Goal: Find specific page/section: Find specific page/section

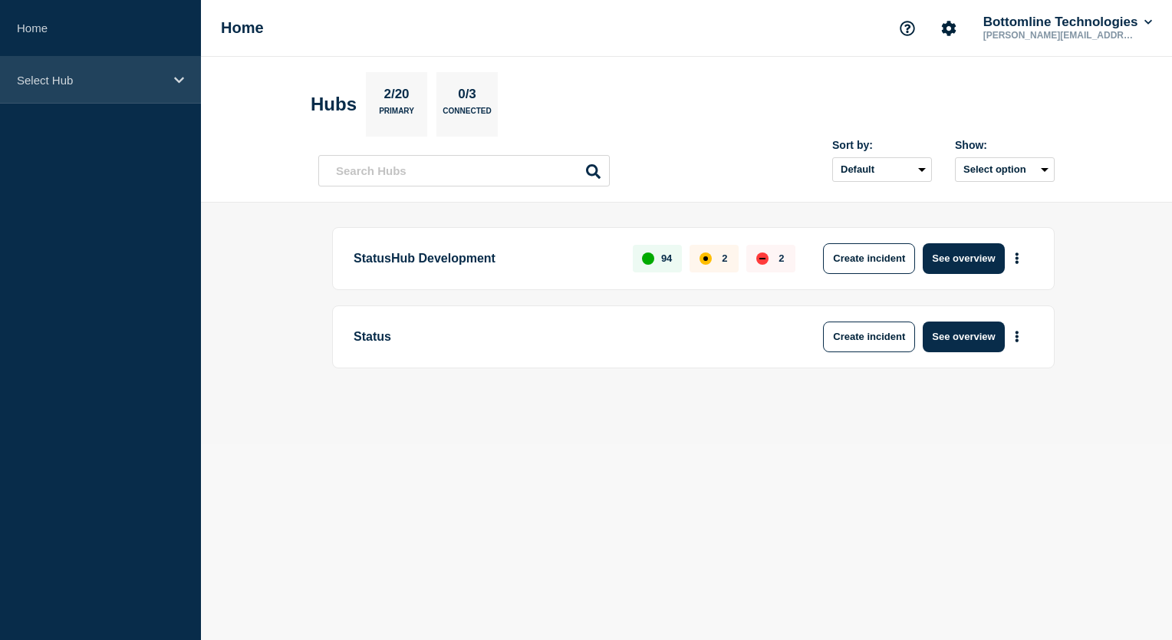
click at [172, 67] on div "Select Hub" at bounding box center [100, 80] width 201 height 47
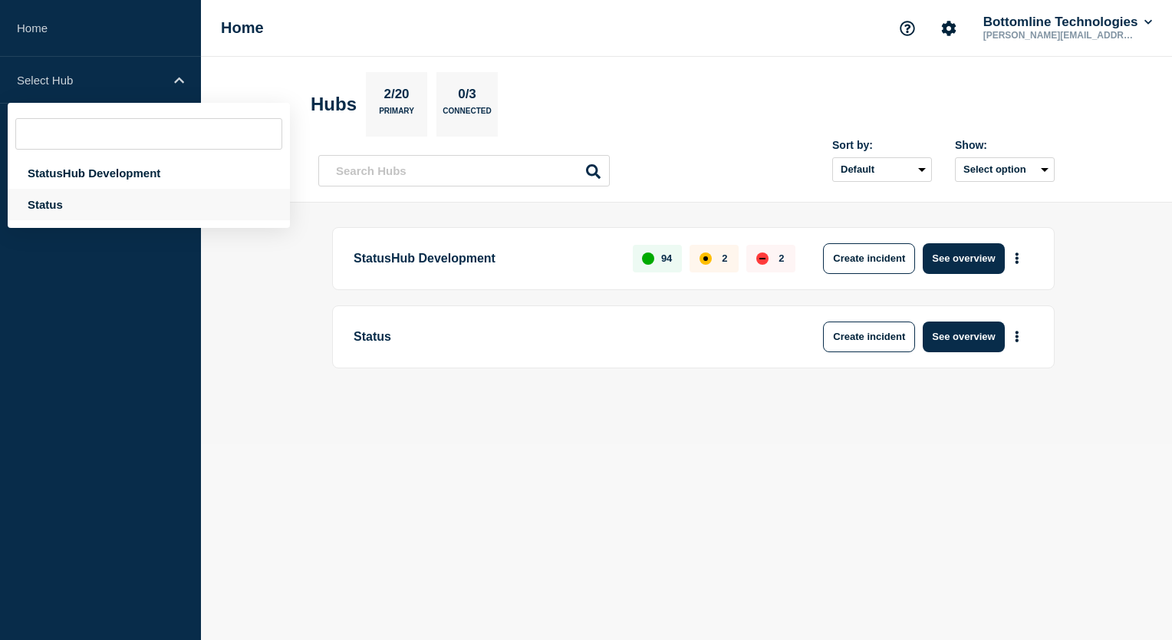
click at [49, 209] on div "Status" at bounding box center [149, 204] width 282 height 31
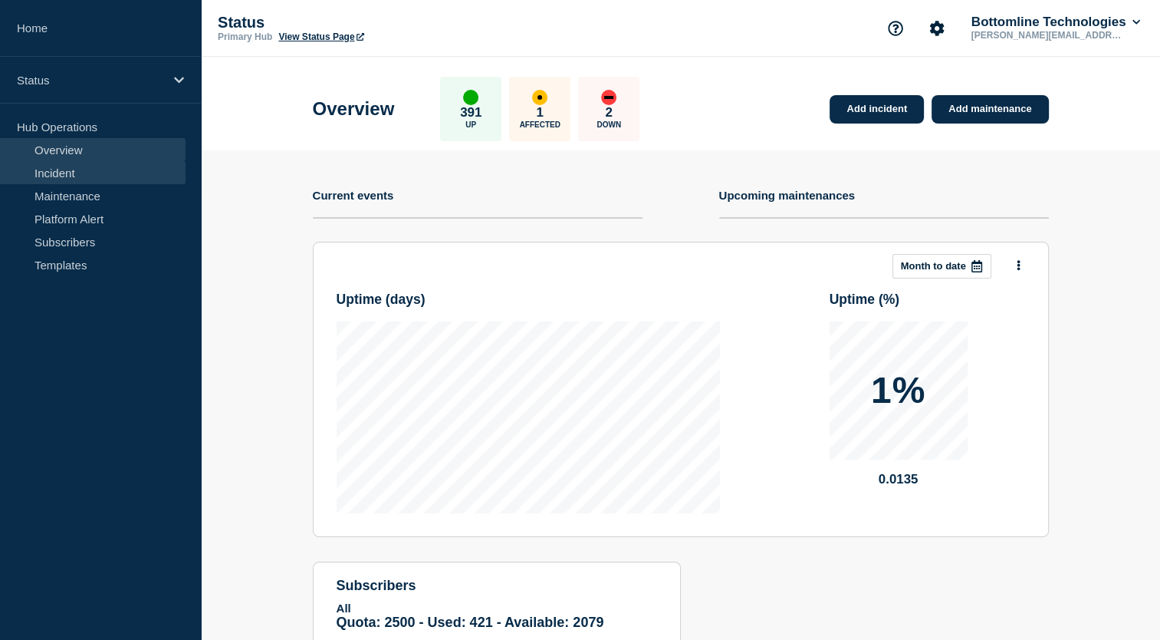
click at [70, 176] on link "Incident" at bounding box center [93, 172] width 186 height 23
